Goal: Information Seeking & Learning: Learn about a topic

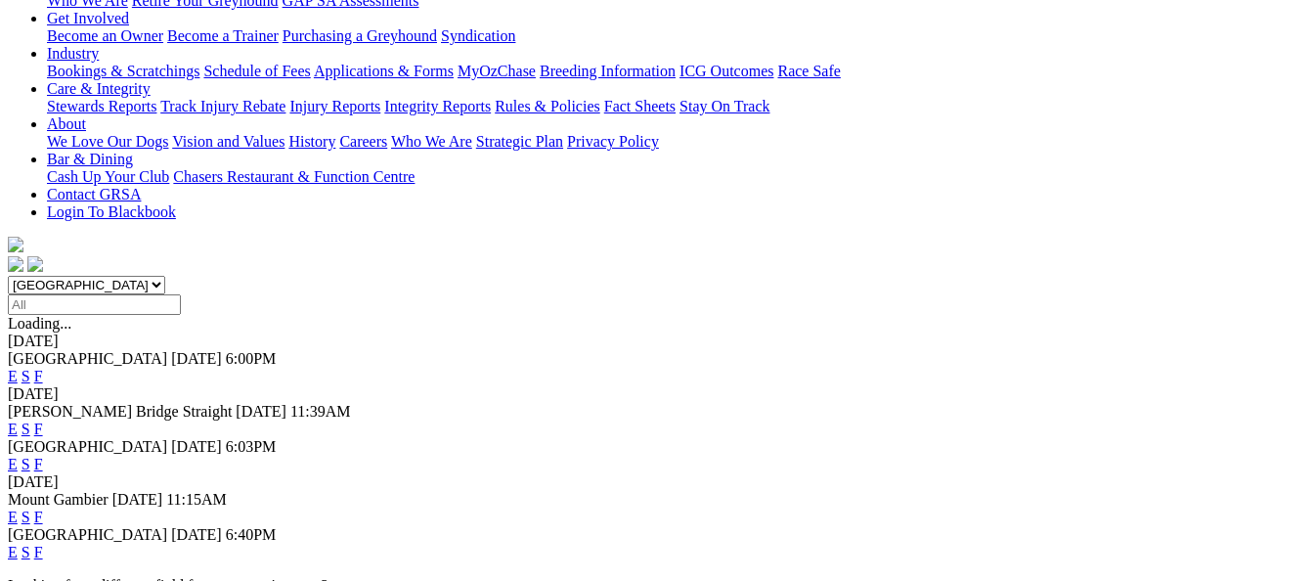
scroll to position [391, 0]
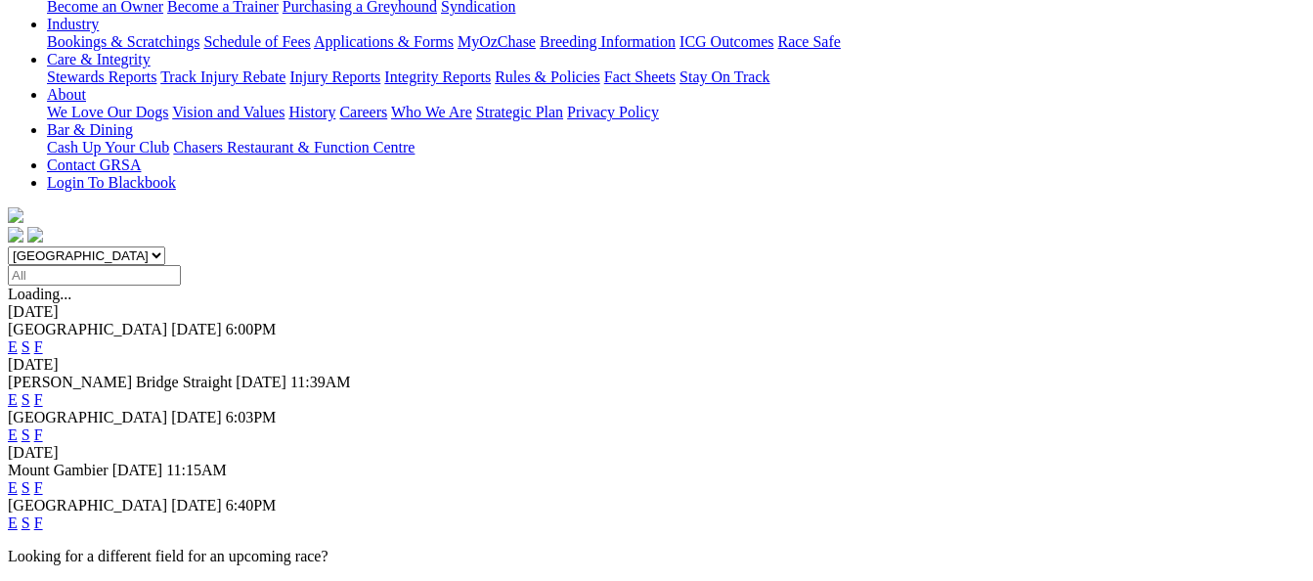
click at [43, 514] on link "F" at bounding box center [38, 522] width 9 height 17
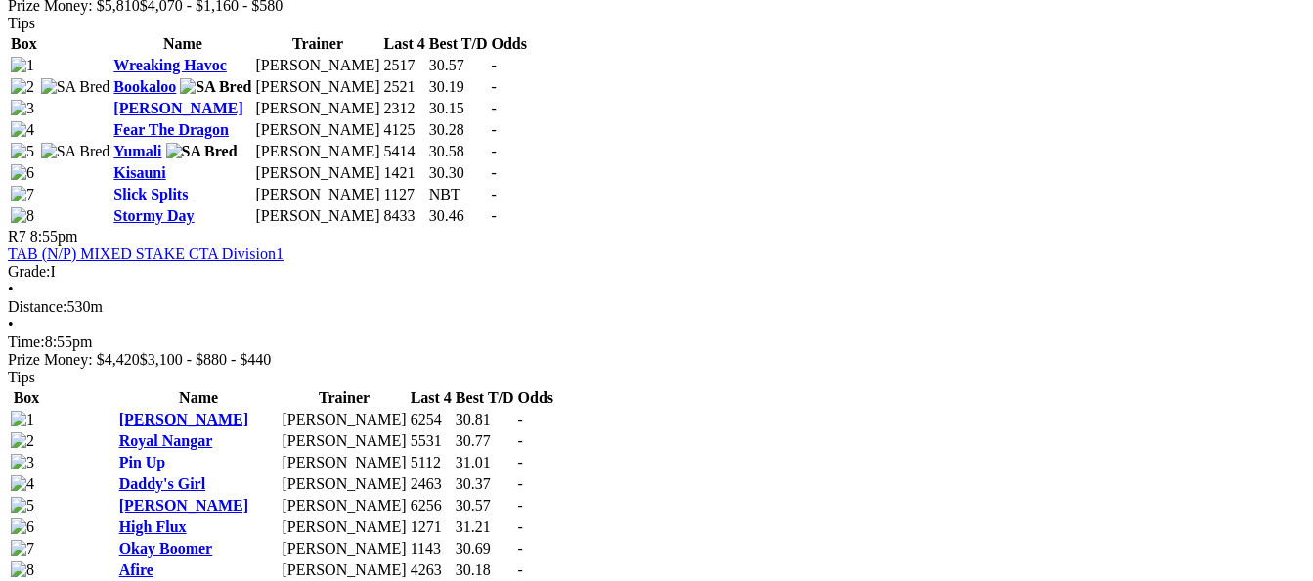
scroll to position [3031, 0]
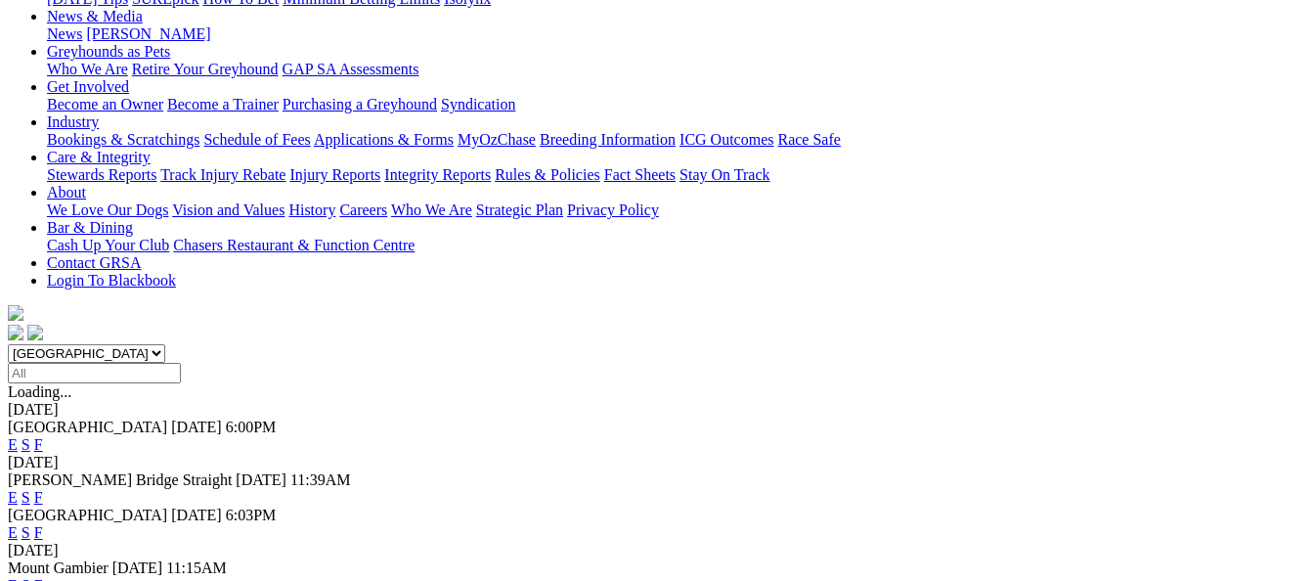
scroll to position [391, 0]
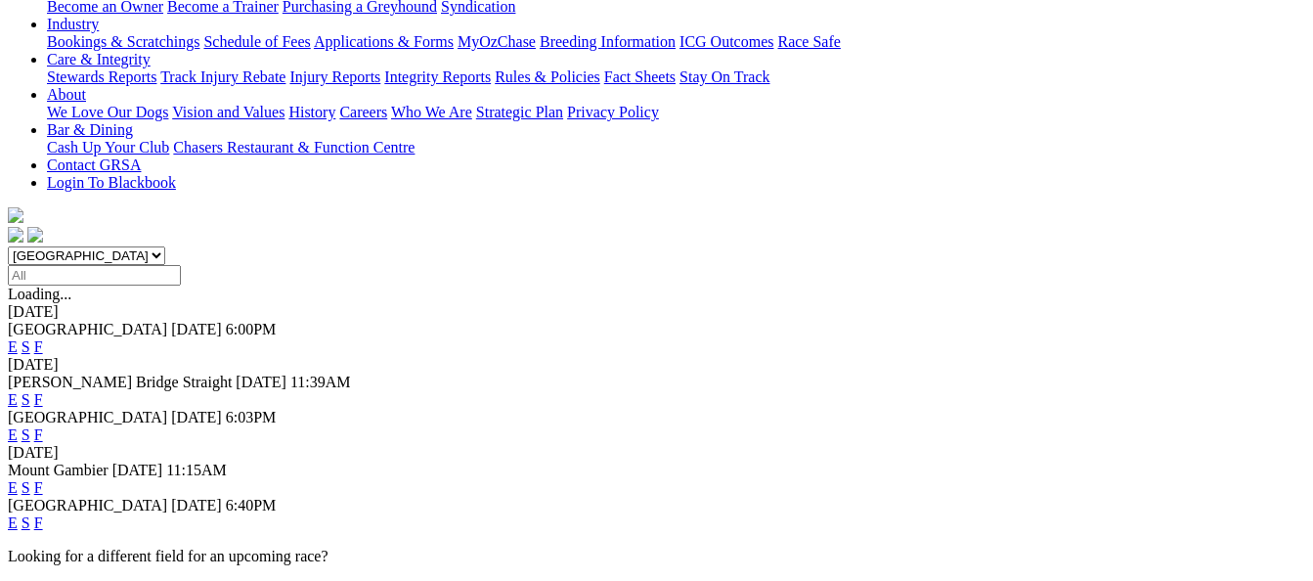
click at [43, 479] on link "F" at bounding box center [38, 487] width 9 height 17
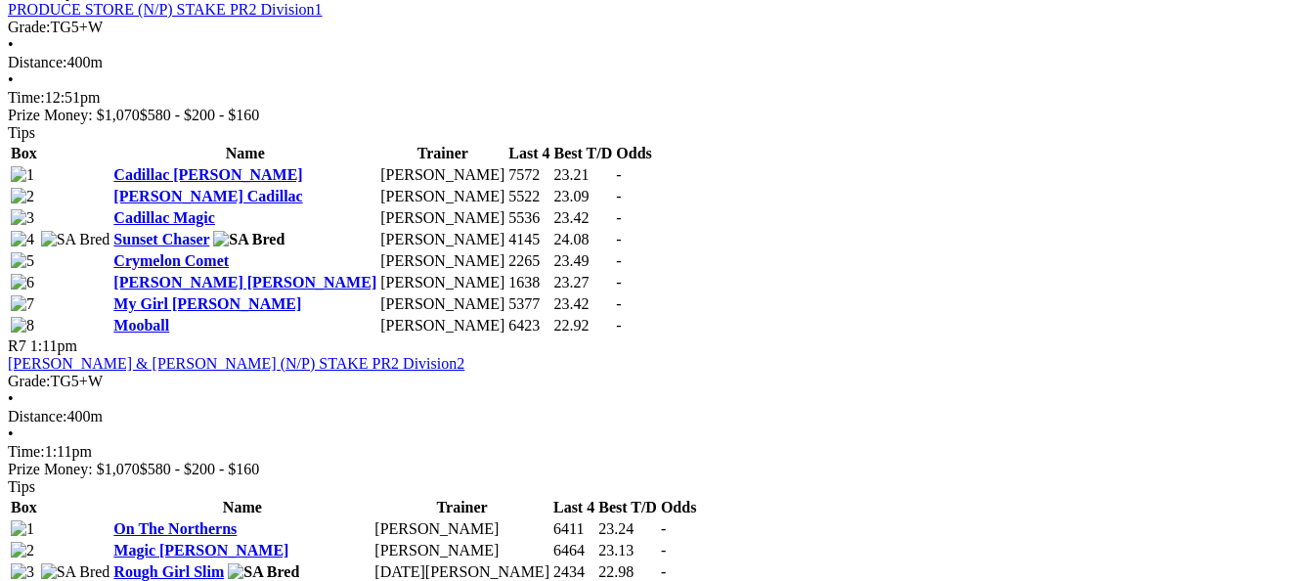
scroll to position [2835, 0]
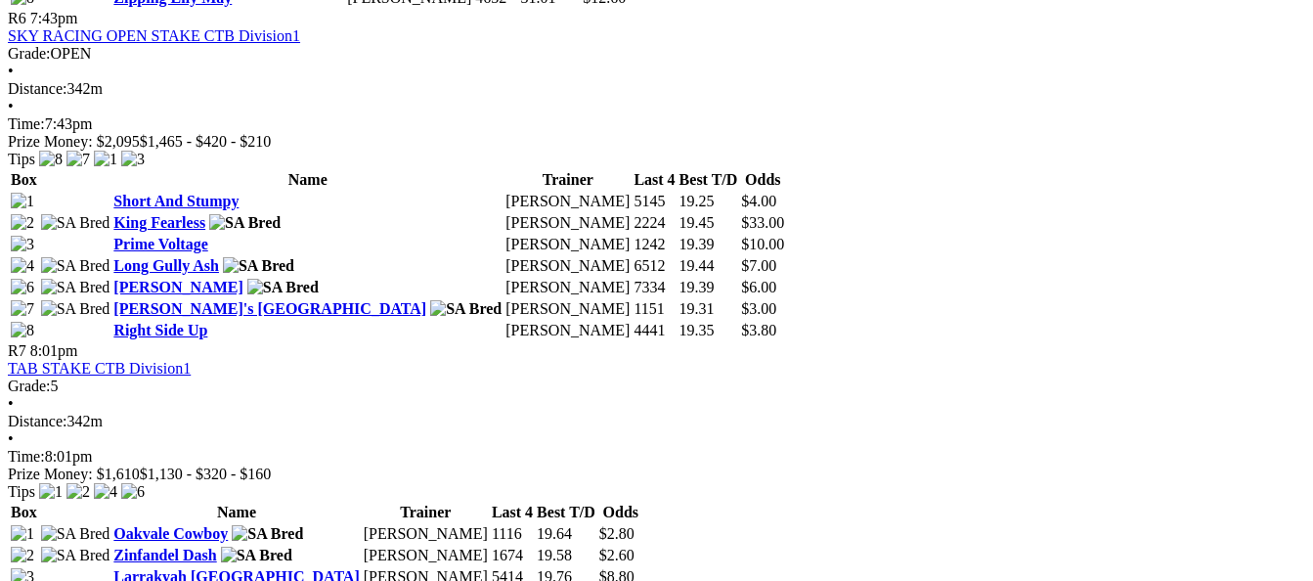
scroll to position [2737, 0]
